Goal: Transaction & Acquisition: Book appointment/travel/reservation

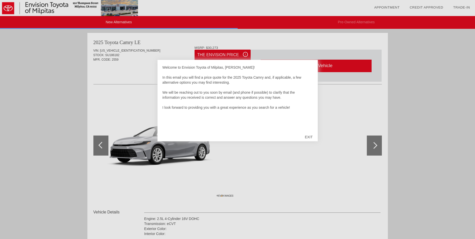
click at [310, 137] on div "EXIT" at bounding box center [309, 137] width 18 height 15
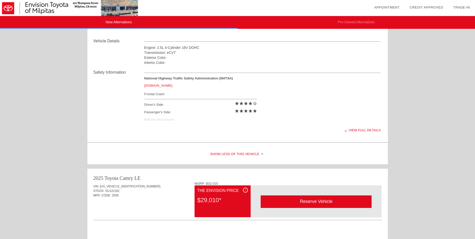
scroll to position [175, 0]
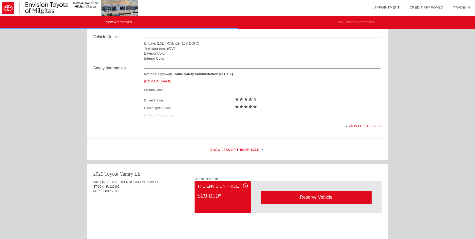
click at [234, 155] on div "Show Less of this Vehicle" at bounding box center [237, 150] width 301 height 20
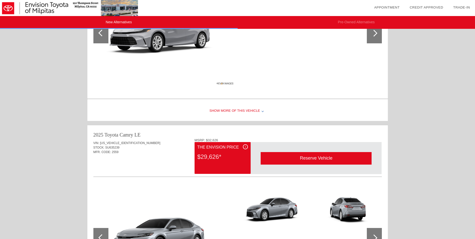
scroll to position [326, 0]
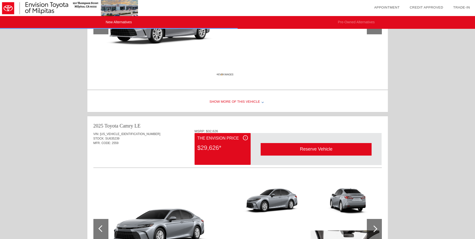
click at [229, 104] on div "Show More of this Vehicle" at bounding box center [237, 102] width 301 height 20
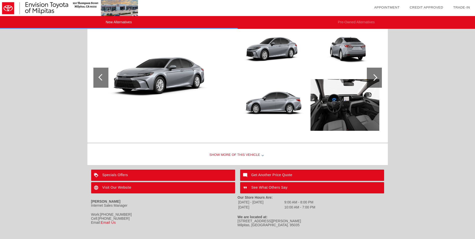
scroll to position [589, 0]
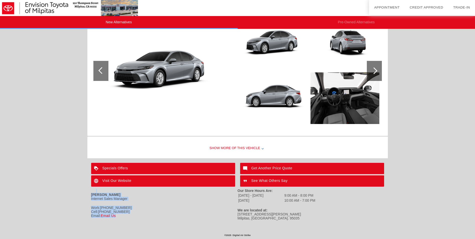
drag, startPoint x: 149, startPoint y: 223, endPoint x: 87, endPoint y: 186, distance: 72.1
click at [88, 186] on footer "Specials Offers Get Another Price Quote Visit Our Website See What Others Say […" at bounding box center [237, 193] width 301 height 63
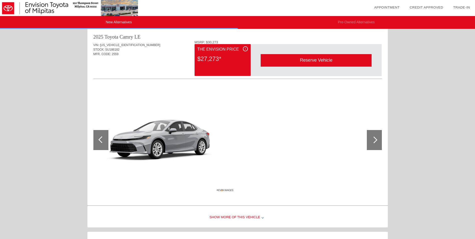
scroll to position [0, 0]
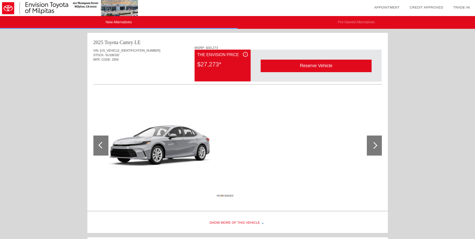
click at [291, 66] on div "Reserve Vehicle" at bounding box center [316, 66] width 111 height 12
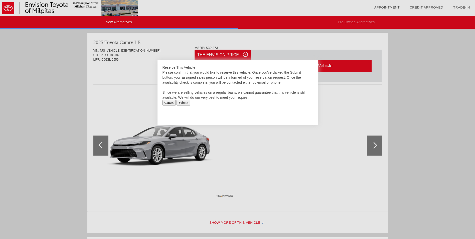
click at [171, 102] on input "Cancel" at bounding box center [169, 103] width 13 height 6
